Goal: Task Accomplishment & Management: Manage account settings

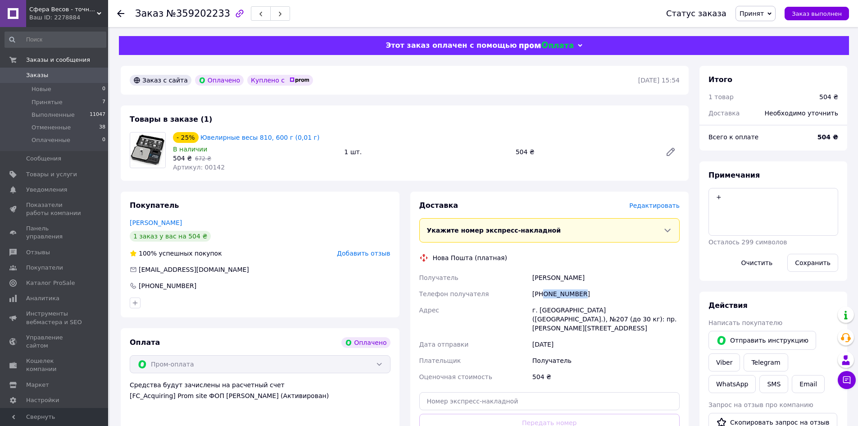
drag, startPoint x: 585, startPoint y: 296, endPoint x: 543, endPoint y: 296, distance: 41.9
click at [543, 296] on div "[PHONE_NUMBER]" at bounding box center [606, 294] width 151 height 16
copy div "0955306676"
drag, startPoint x: 591, startPoint y: 270, endPoint x: 532, endPoint y: 276, distance: 59.3
click at [532, 276] on div "Доставка Редактировать Укажите номер экспресс-накладной Обязательно введите ном…" at bounding box center [549, 335] width 261 height 271
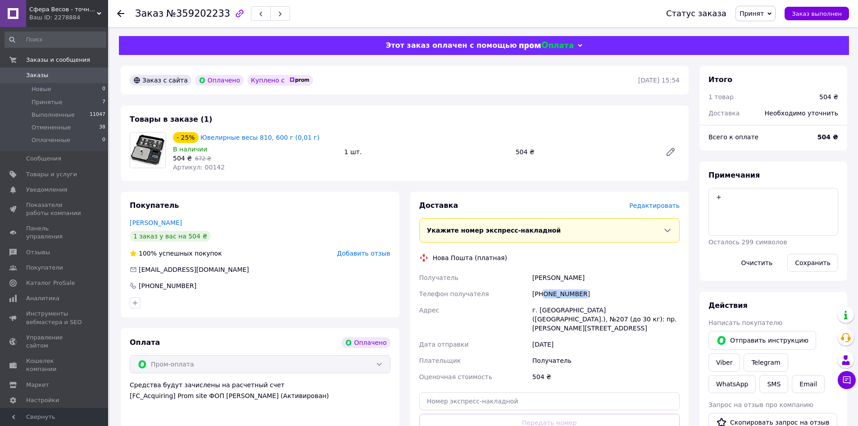
copy div "[PERSON_NAME]"
click at [541, 310] on div "г. [GEOGRAPHIC_DATA] ([GEOGRAPHIC_DATA].), №207 (до 30 кг): пр. [PERSON_NAME][S…" at bounding box center [606, 319] width 151 height 34
copy div "[GEOGRAPHIC_DATA]"
click at [528, 392] on input "text" at bounding box center [549, 401] width 261 height 18
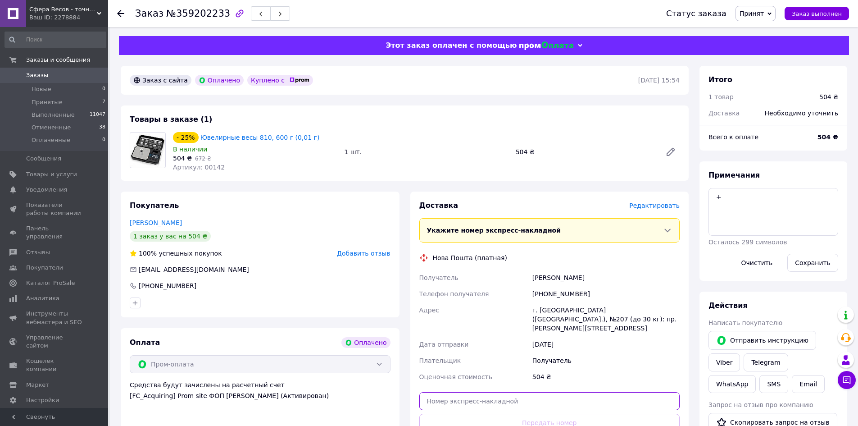
paste input "20451236803422"
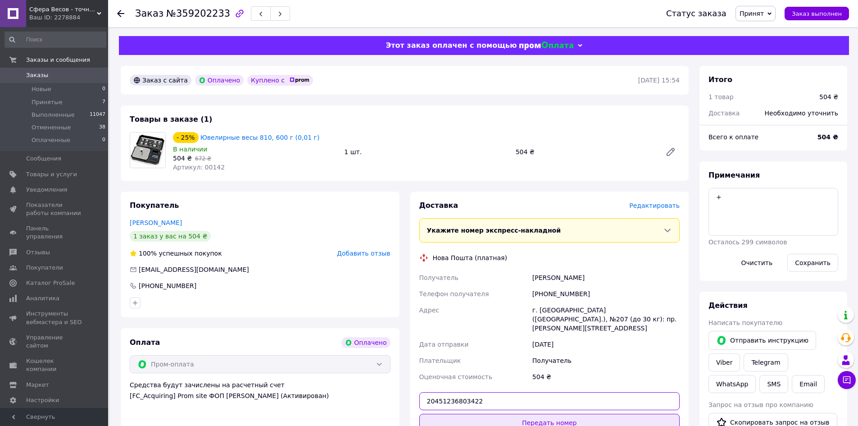
type input "20451236803422"
click at [554, 414] on button "Передать номер" at bounding box center [549, 423] width 261 height 18
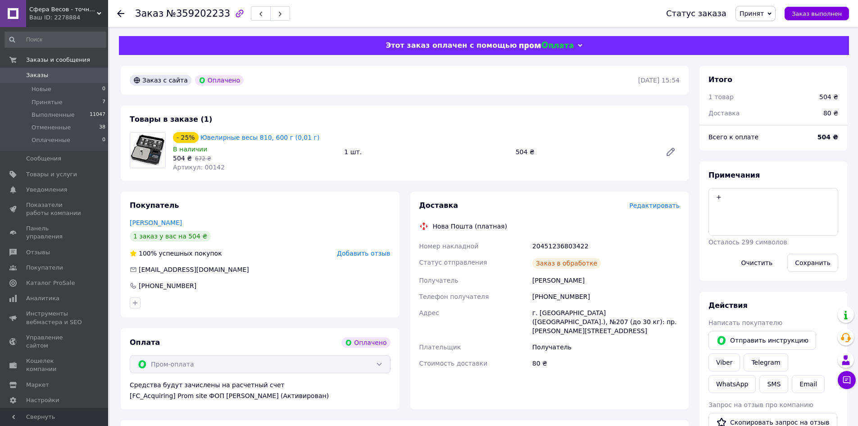
click at [815, 13] on span "Заказ выполнен" at bounding box center [817, 13] width 50 height 7
